Goal: Task Accomplishment & Management: Manage account settings

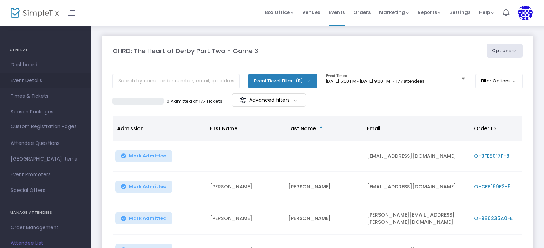
click at [35, 82] on span "Event Details" at bounding box center [46, 80] width 70 height 9
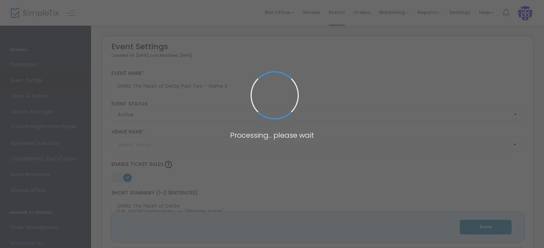
type input "Heatwave Arena"
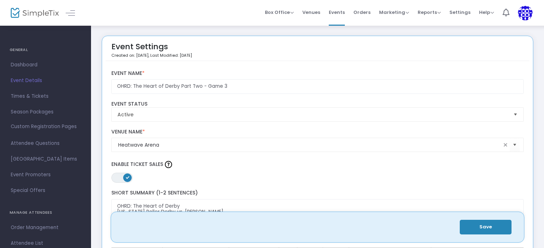
click at [210, 174] on div "ON OFF Enable Ticket Sales" at bounding box center [318, 171] width 420 height 24
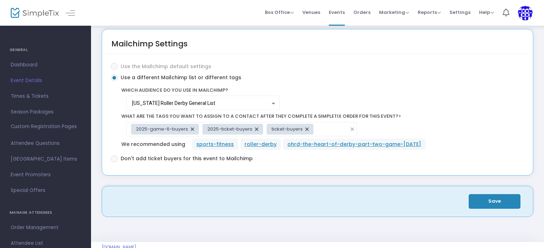
scroll to position [1221, 0]
click at [196, 124] on div "2025-game-6-buyers" at bounding box center [165, 129] width 68 height 11
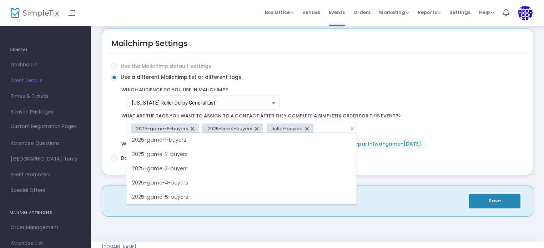
scroll to position [71, 0]
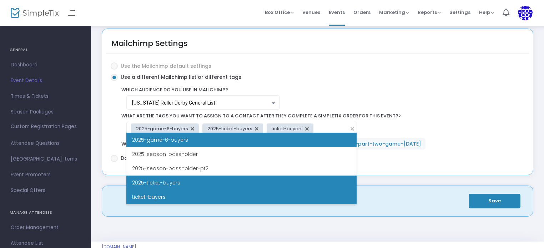
click at [189, 141] on li "2025-game-6-buyers" at bounding box center [241, 140] width 230 height 14
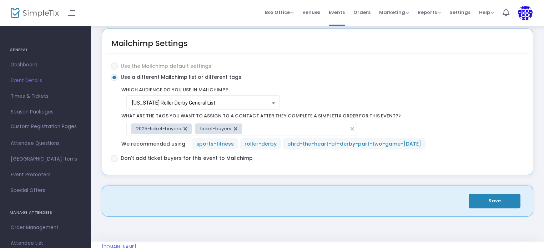
click at [254, 128] on input at bounding box center [296, 128] width 98 height 7
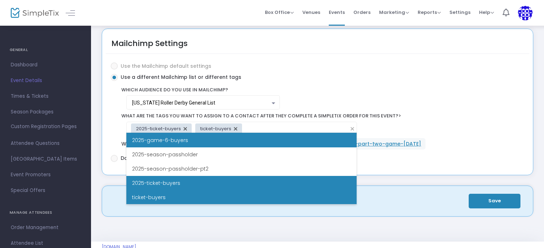
scroll to position [71, 0]
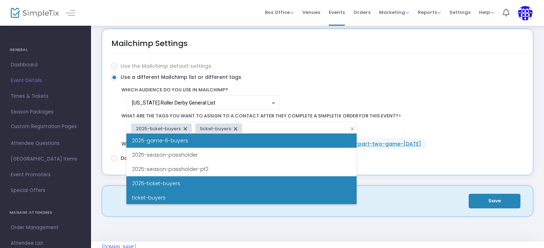
click at [207, 145] on li "2025-game-6-buyers" at bounding box center [241, 141] width 230 height 14
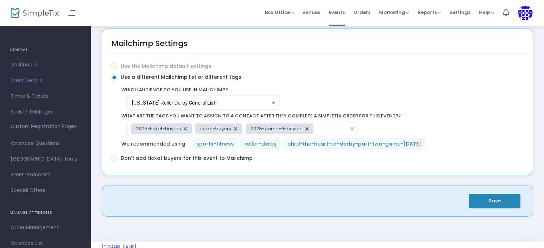
click at [482, 197] on button "Save" at bounding box center [495, 201] width 52 height 15
click at [17, 243] on span "Attendee List" at bounding box center [46, 243] width 70 height 9
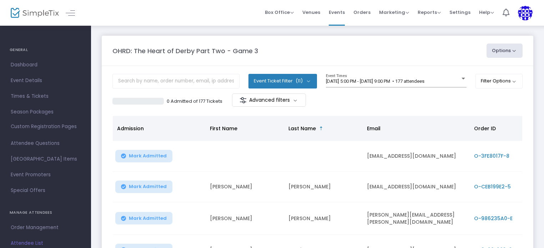
click at [499, 55] on button "Options" at bounding box center [505, 51] width 36 height 14
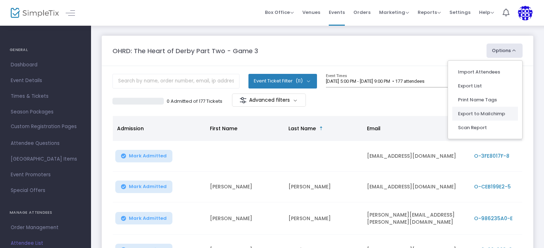
click at [472, 110] on li "Export to Mailchimp" at bounding box center [485, 114] width 66 height 14
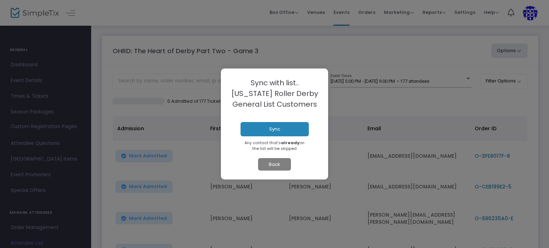
click at [271, 169] on button "Back" at bounding box center [274, 164] width 33 height 13
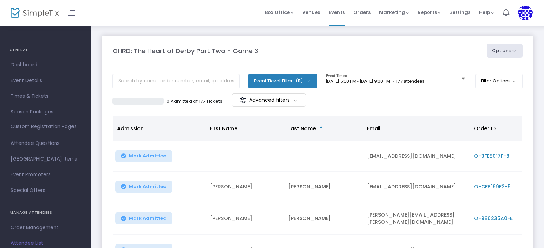
click at [512, 51] on button "Options" at bounding box center [505, 51] width 36 height 14
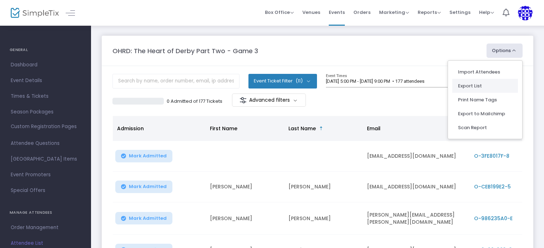
click at [474, 82] on li "Export List" at bounding box center [485, 86] width 66 height 14
radio input "false"
radio input "true"
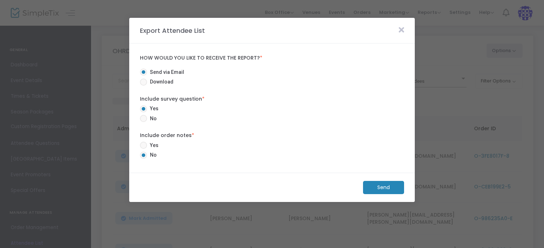
click at [151, 117] on span "No" at bounding box center [152, 118] width 10 height 7
click at [144, 122] on input "No" at bounding box center [143, 122] width 0 height 0
radio input "true"
click at [390, 192] on m-button "Send" at bounding box center [383, 187] width 41 height 13
